Goal: Find specific page/section: Find specific page/section

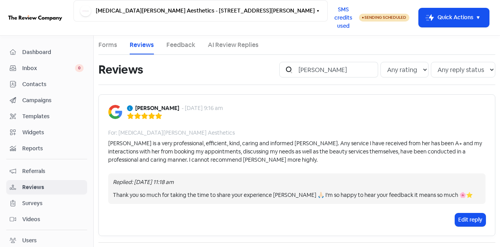
type input "[PERSON_NAME]"
click at [42, 51] on span "Dashboard" at bounding box center [52, 52] width 61 height 8
